Goal: Task Accomplishment & Management: Complete application form

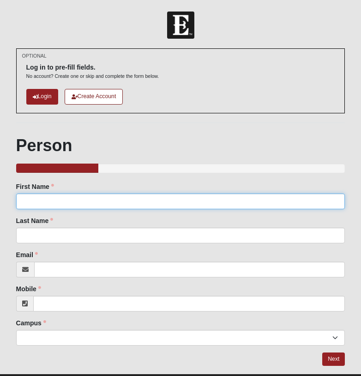
click at [90, 201] on input "First Name" at bounding box center [180, 202] width 329 height 16
type input "[PERSON_NAME]"
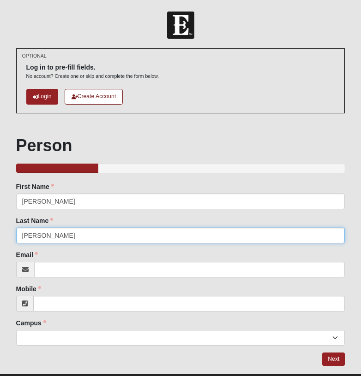
type input "[EMAIL_ADDRESS][DOMAIN_NAME]"
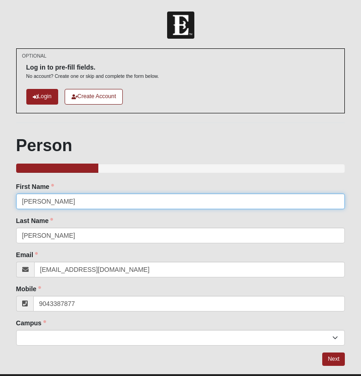
type input "[PHONE_NUMBER]"
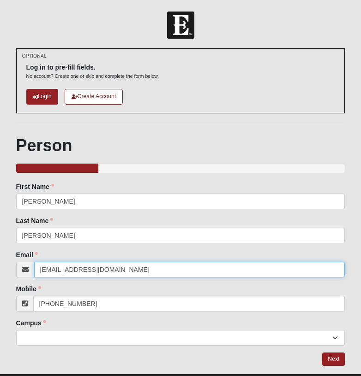
click at [93, 276] on input "[EMAIL_ADDRESS][DOMAIN_NAME]" at bounding box center [189, 270] width 311 height 16
type input "[PERSON_NAME][EMAIL_ADDRESS][PERSON_NAME][DOMAIN_NAME]"
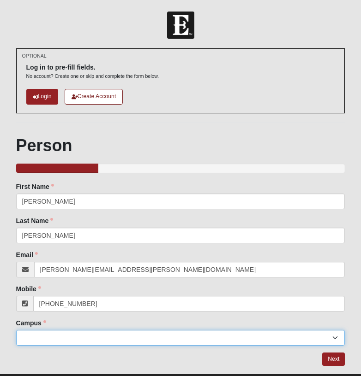
click at [82, 344] on select "[GEOGRAPHIC_DATA] [GEOGRAPHIC_DATA] (Coming Soon) Eleven22 Online [PERSON_NAME]…" at bounding box center [180, 338] width 329 height 16
select select "3"
click at [16, 330] on select "[GEOGRAPHIC_DATA] [GEOGRAPHIC_DATA] (Coming Soon) Eleven22 Online [PERSON_NAME]…" at bounding box center [180, 338] width 329 height 16
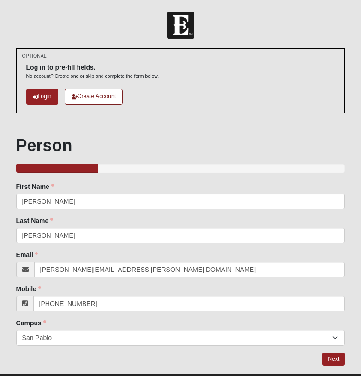
click at [56, 324] on div "Campus [GEOGRAPHIC_DATA] [GEOGRAPHIC_DATA] (Coming Soon) Eleven22 Online [PERSO…" at bounding box center [180, 332] width 329 height 27
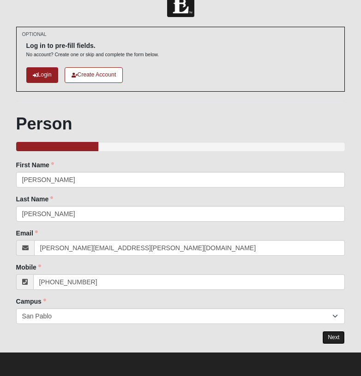
click at [332, 337] on link "Next" at bounding box center [333, 337] width 23 height 13
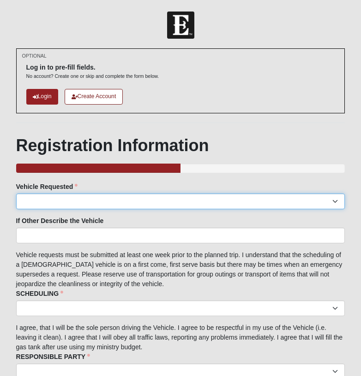
click at [190, 200] on select "Suburban Passenger Van Facility Van Red Van Other" at bounding box center [180, 202] width 329 height 16
select select "Suburban"
click at [16, 194] on select "Suburban Passenger Van Facility Van Red Van Other" at bounding box center [180, 202] width 329 height 16
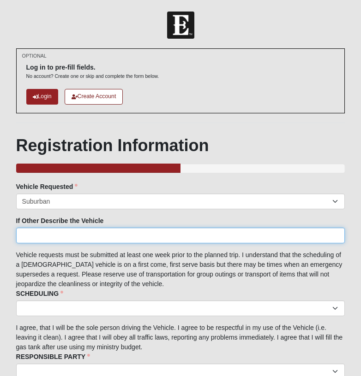
click at [140, 234] on input "If Other Describe the Vehicle" at bounding box center [180, 236] width 329 height 16
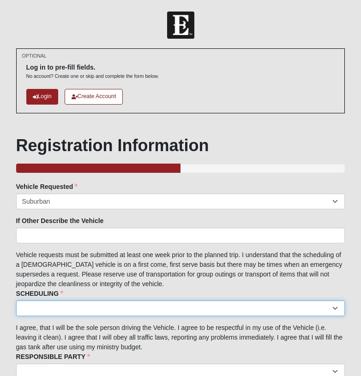
click at [138, 303] on select "I acknowledge the scheduling details" at bounding box center [180, 309] width 329 height 16
select select "I acknowledge the scheduling details"
click at [16, 301] on select "I acknowledge the scheduling details" at bounding box center [180, 309] width 329 height 16
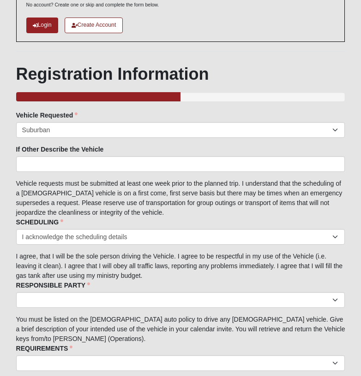
scroll to position [72, 0]
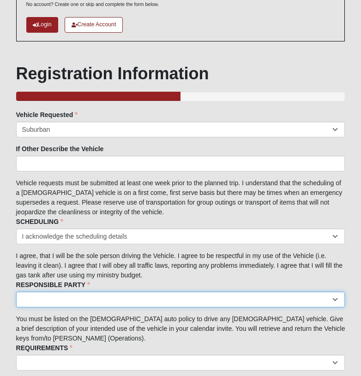
click at [119, 303] on select "I acknowledge I am the responsible party." at bounding box center [180, 300] width 329 height 16
select select "I acknowledge I am the responsible party."
click at [16, 292] on select "I acknowledge I am the responsible party." at bounding box center [180, 300] width 329 height 16
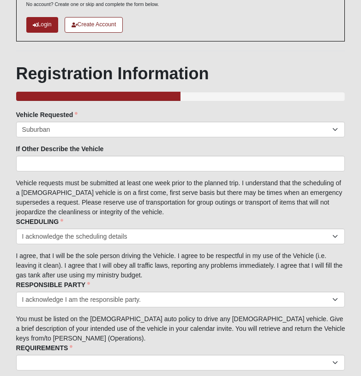
click at [130, 332] on fieldset "Vehicle Requested Suburban Passenger Van Facility Van Red Van Other Vehicle Req…" at bounding box center [180, 328] width 329 height 436
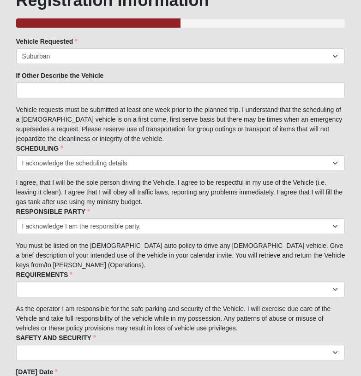
scroll to position [152, 0]
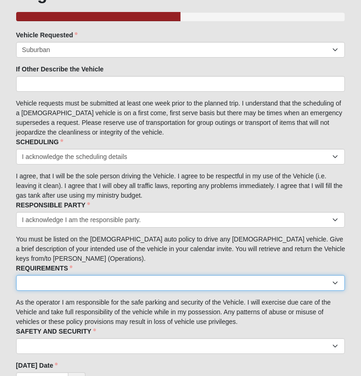
click at [114, 275] on select "I acknowledge the Requirements." at bounding box center [180, 283] width 329 height 16
select select "I acknowledge the Requirements."
click at [16, 275] on select "I acknowledge the Requirements." at bounding box center [180, 283] width 329 height 16
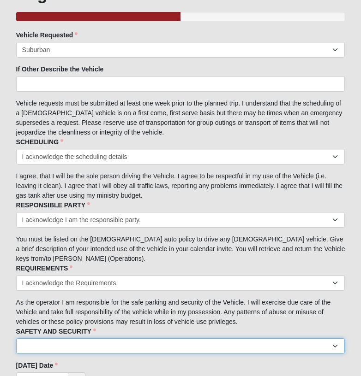
click at [97, 346] on select "I acknowledge the Safety and Security measures." at bounding box center [180, 346] width 329 height 16
select select "I acknowledge the Safety and Security measures."
click at [16, 338] on select "I acknowledge the Safety and Security measures." at bounding box center [180, 346] width 329 height 16
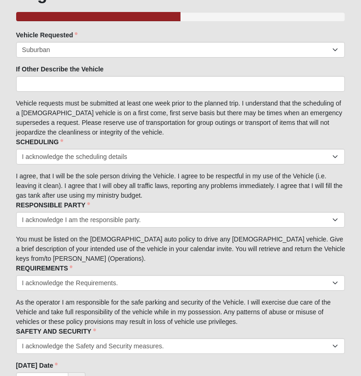
click at [108, 320] on fieldset "Vehicle Requested Suburban Passenger Van Facility Van Red Van Other Vehicle Req…" at bounding box center [180, 248] width 329 height 436
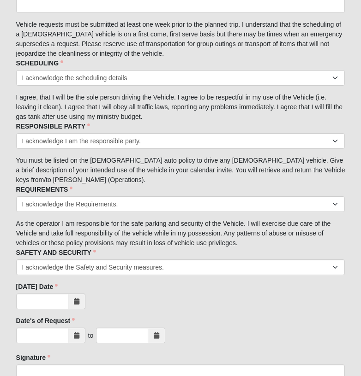
scroll to position [231, 0]
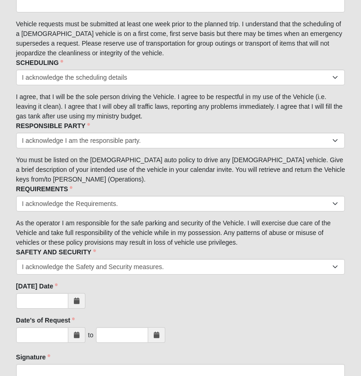
click at [70, 306] on span at bounding box center [76, 301] width 17 height 16
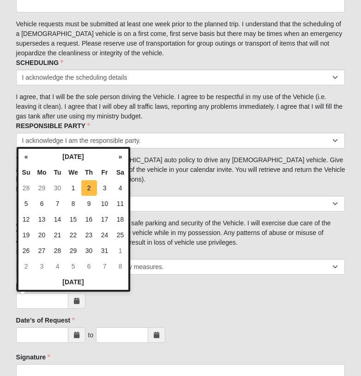
click at [87, 187] on td "2" at bounding box center [89, 188] width 16 height 16
type input "[DATE]"
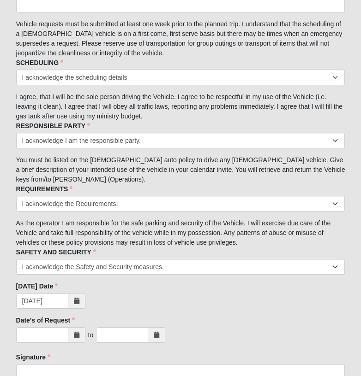
click at [75, 334] on icon at bounding box center [77, 335] width 6 height 6
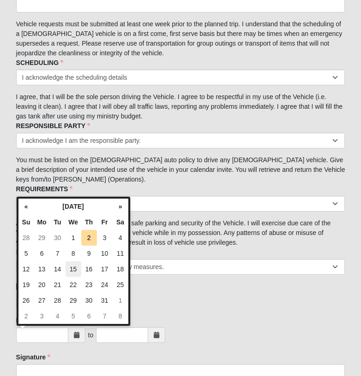
click at [71, 267] on td "15" at bounding box center [73, 269] width 16 height 16
type input "[DATE]"
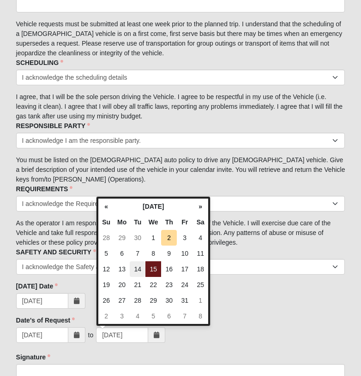
click at [142, 271] on td "14" at bounding box center [138, 269] width 16 height 16
type input "[DATE]"
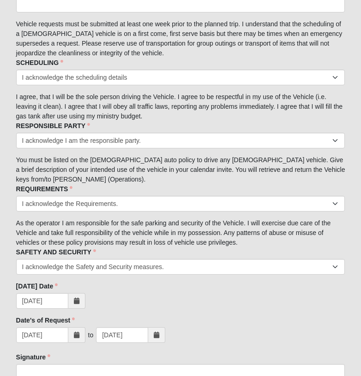
click at [160, 335] on span at bounding box center [156, 335] width 17 height 16
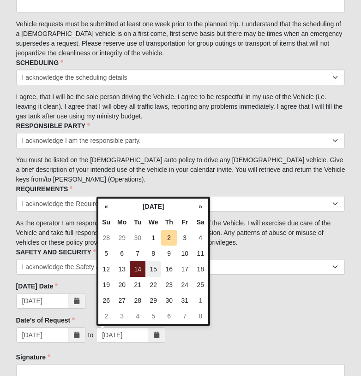
click at [149, 267] on td "15" at bounding box center [153, 269] width 16 height 16
type input "[DATE]"
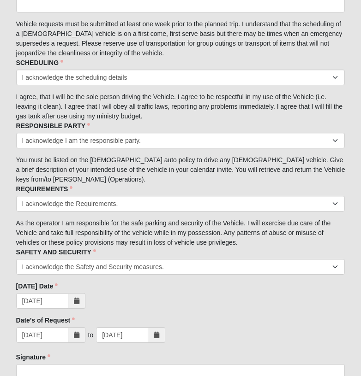
click at [225, 318] on div "Date's of Request [DATE] to [DATE] Date's of Request is required." at bounding box center [180, 331] width 329 height 30
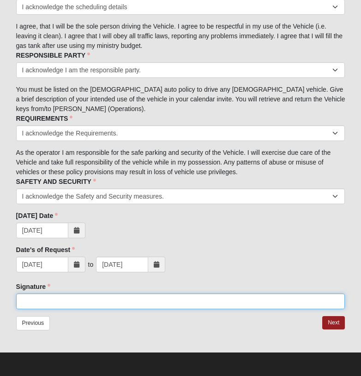
click at [189, 304] on input "Signature" at bounding box center [180, 302] width 329 height 16
type input "[PERSON_NAME]"
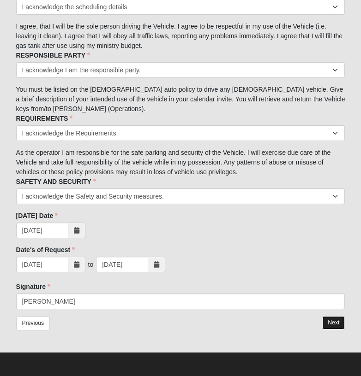
click at [339, 324] on link "Next" at bounding box center [333, 322] width 23 height 13
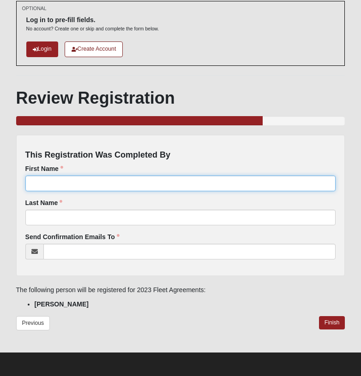
click at [200, 188] on input "First Name" at bounding box center [180, 184] width 310 height 16
type input "[PERSON_NAME]"
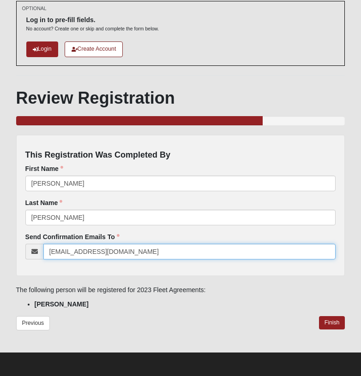
click at [106, 248] on input "[EMAIL_ADDRESS][DOMAIN_NAME]" at bounding box center [189, 252] width 292 height 16
type input "[PERSON_NAME][EMAIL_ADDRESS][PERSON_NAME][DOMAIN_NAME]"
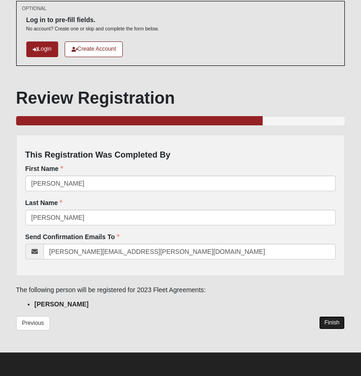
click at [330, 322] on link "Finish" at bounding box center [332, 322] width 26 height 13
